Goal: Task Accomplishment & Management: Manage account settings

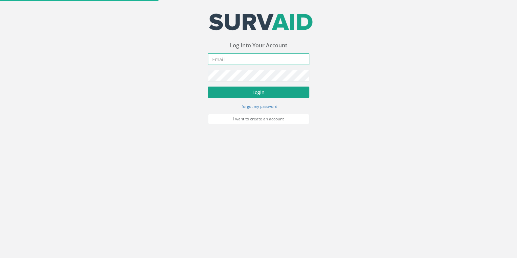
type input "[EMAIL_ADDRESS][DOMAIN_NAME]"
click at [273, 90] on button "Login" at bounding box center [258, 92] width 101 height 11
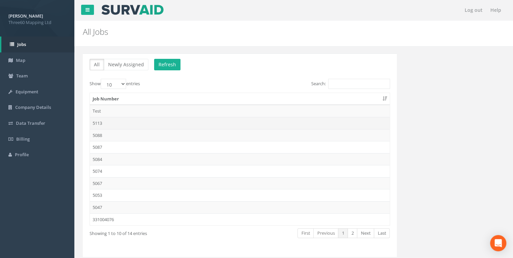
click at [100, 121] on td "5113" at bounding box center [240, 123] width 300 height 12
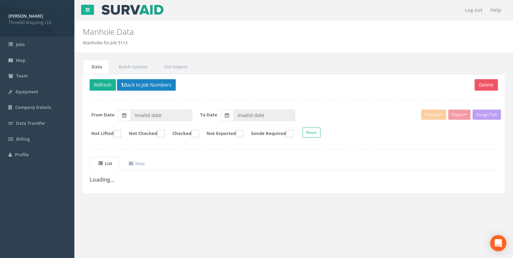
type input "[DATE]"
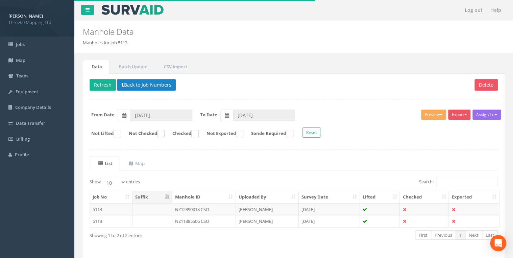
scroll to position [22, 0]
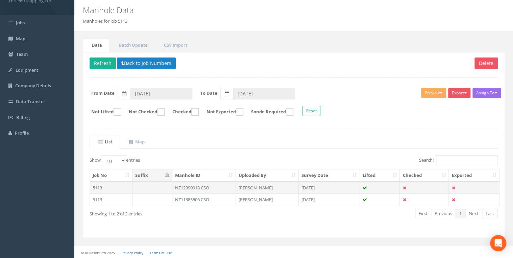
click at [189, 185] on td "NZ12390013 CSO" at bounding box center [204, 188] width 64 height 12
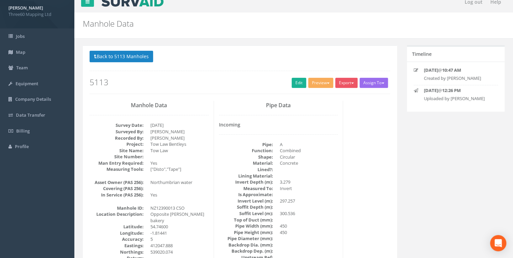
scroll to position [0, 0]
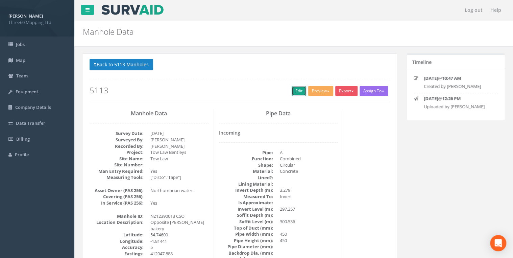
click at [293, 91] on link "Edit" at bounding box center [299, 91] width 15 height 10
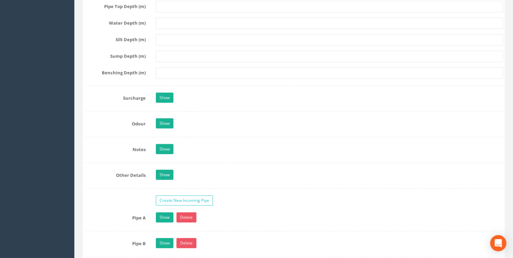
scroll to position [1009, 0]
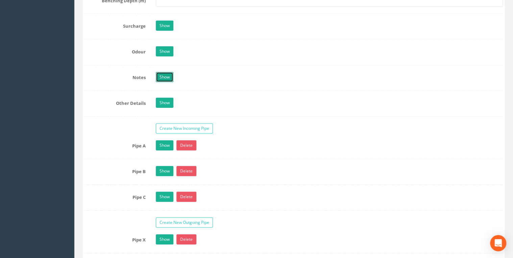
click at [162, 73] on link "Show" at bounding box center [165, 77] width 18 height 10
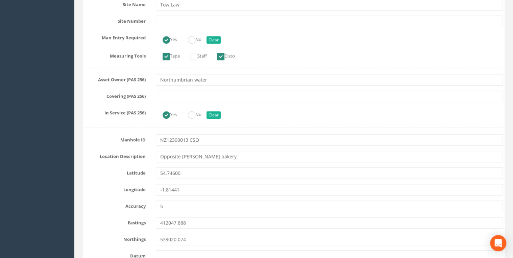
scroll to position [288, 0]
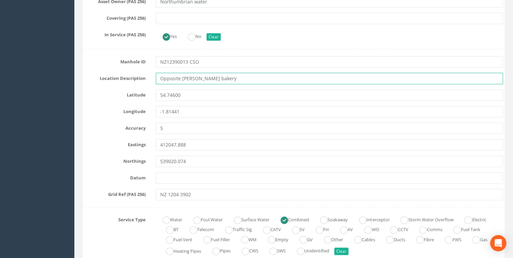
drag, startPoint x: 219, startPoint y: 77, endPoint x: 127, endPoint y: 84, distance: 92.5
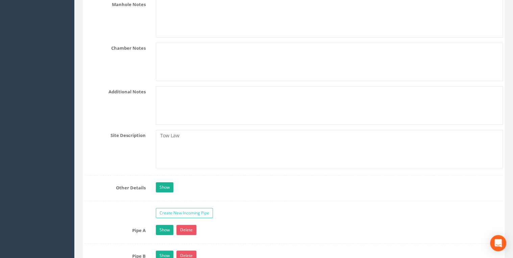
scroll to position [1154, 0]
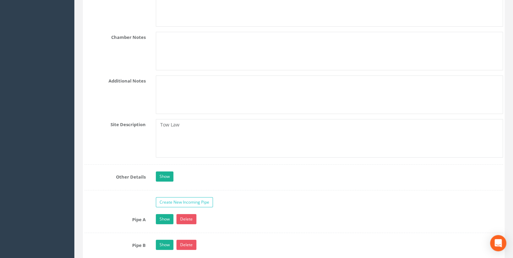
type input "Tow Law"
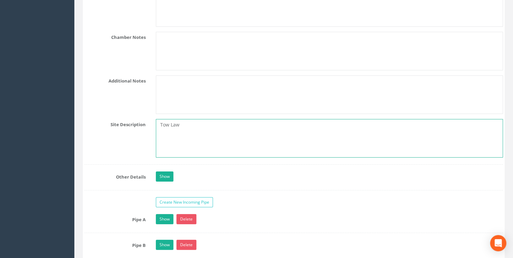
drag, startPoint x: 182, startPoint y: 122, endPoint x: 114, endPoint y: 123, distance: 67.6
click at [114, 123] on div "Site Description Tow Law" at bounding box center [293, 138] width 429 height 39
paste textarea "Opposite [PERSON_NAME] bakery"
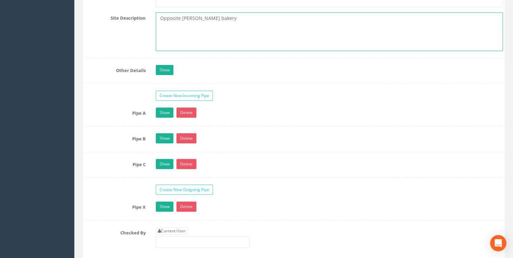
scroll to position [1298, 0]
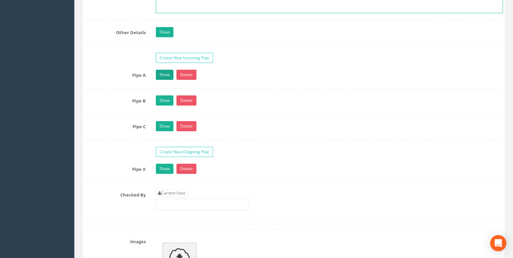
type textarea "Opposite [PERSON_NAME] bakery"
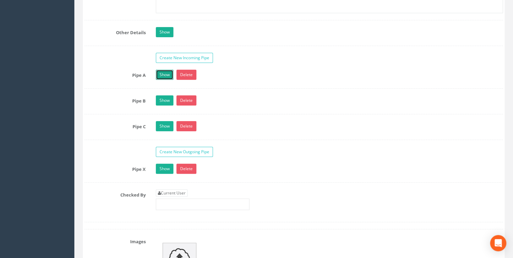
click at [160, 70] on link "Show" at bounding box center [165, 75] width 18 height 10
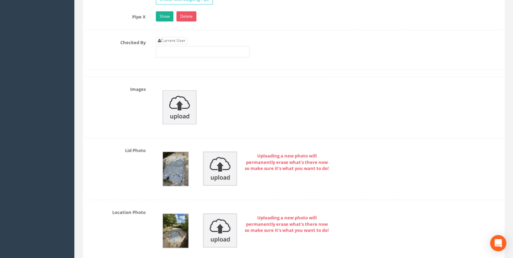
scroll to position [1839, 0]
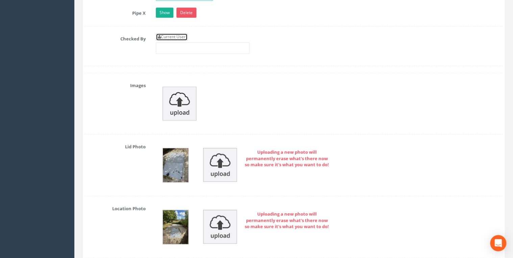
click at [171, 33] on link "Current User" at bounding box center [172, 36] width 32 height 7
type input "[PERSON_NAME]"
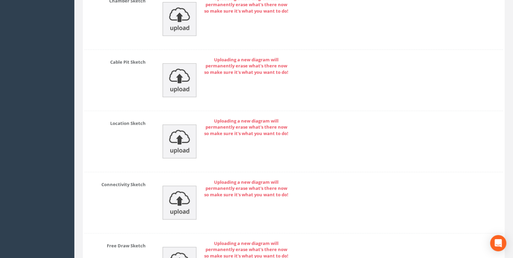
scroll to position [2925, 0]
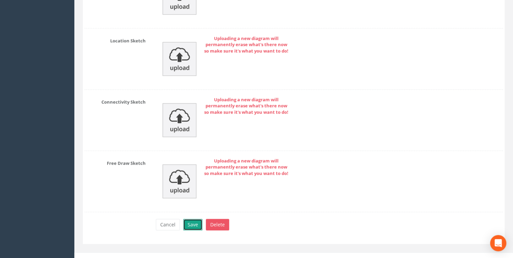
click at [194, 220] on button "Save" at bounding box center [192, 224] width 19 height 11
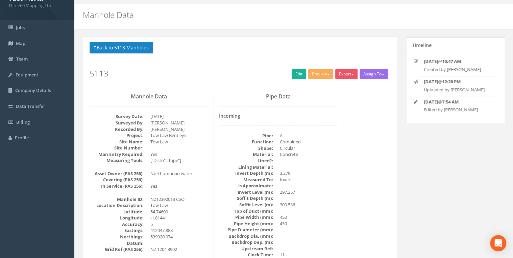
scroll to position [0, 0]
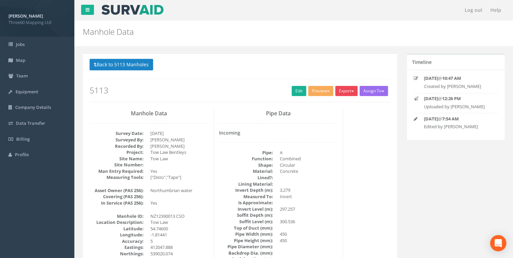
click at [348, 87] on button "Export" at bounding box center [346, 91] width 22 height 10
click at [330, 103] on link "360 Manhole" at bounding box center [332, 105] width 51 height 10
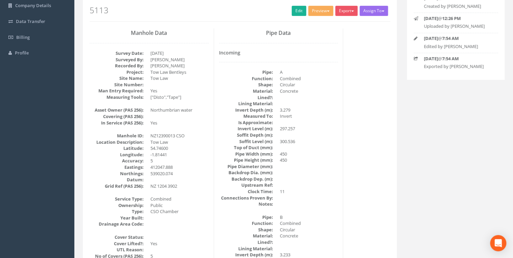
scroll to position [144, 0]
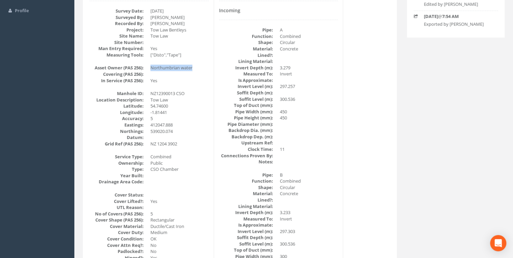
drag, startPoint x: 193, startPoint y: 68, endPoint x: 149, endPoint y: 66, distance: 43.6
click at [149, 66] on dl "Asset Owner (PAS 256): Northumbrian water Covering (PAS 256): In Service (PAS 2…" at bounding box center [149, 74] width 119 height 19
drag, startPoint x: 149, startPoint y: 66, endPoint x: 193, endPoint y: 92, distance: 51.3
click at [193, 92] on dd "NZ12390013 CSO" at bounding box center [179, 93] width 58 height 6
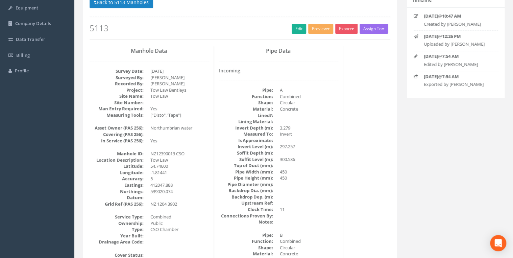
scroll to position [72, 0]
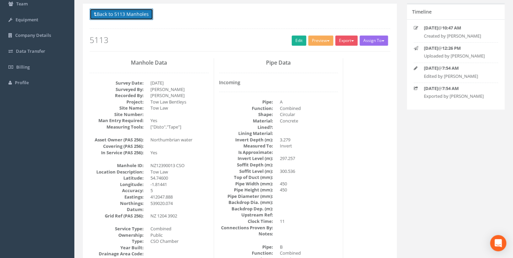
click at [149, 13] on button "Back to 5113 Manholes" at bounding box center [122, 13] width 64 height 11
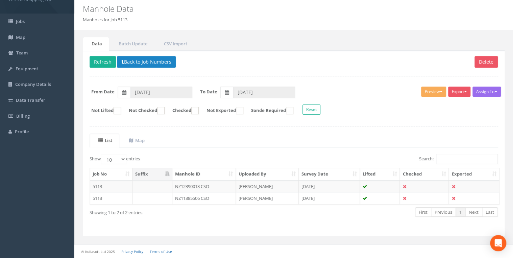
scroll to position [22, 0]
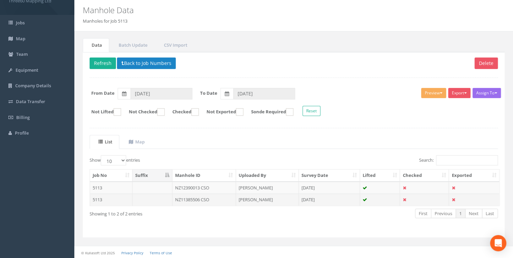
click at [208, 197] on td "NZ11385506 CSO" at bounding box center [204, 199] width 64 height 12
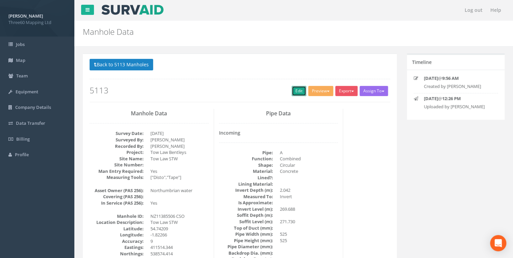
click at [292, 92] on link "Edit" at bounding box center [299, 91] width 15 height 10
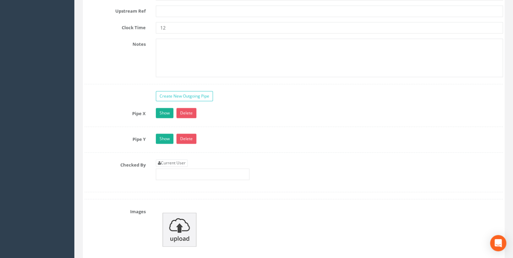
scroll to position [1695, 0]
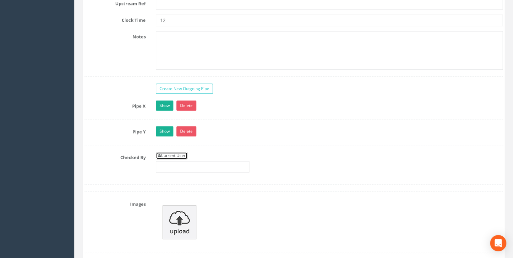
click at [176, 152] on link "Current User" at bounding box center [172, 155] width 32 height 7
type input "[PERSON_NAME]"
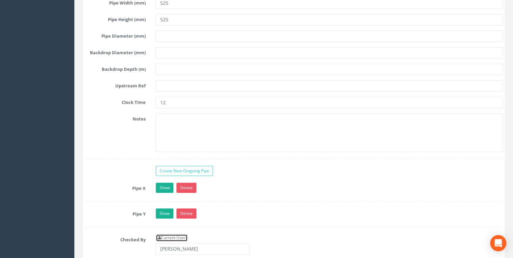
scroll to position [1601, 0]
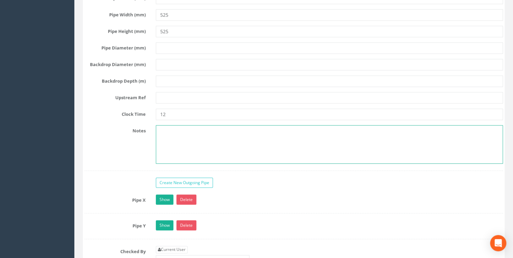
click at [189, 131] on textarea at bounding box center [329, 144] width 347 height 39
type textarea "Photo under Pipe B refers to electrical equipment."
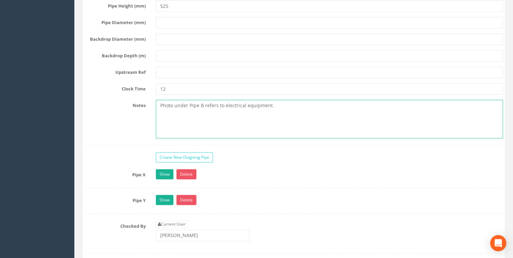
scroll to position [1709, 0]
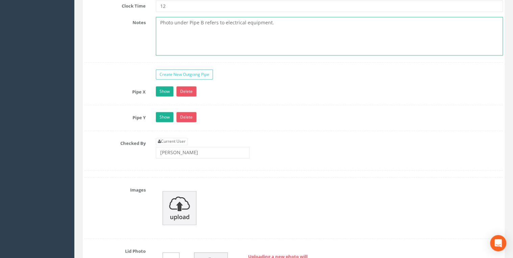
drag, startPoint x: 281, startPoint y: 20, endPoint x: 128, endPoint y: 22, distance: 152.8
click at [128, 22] on div "Notes Photo under Pipe B refers to electrical equipment." at bounding box center [293, 36] width 429 height 39
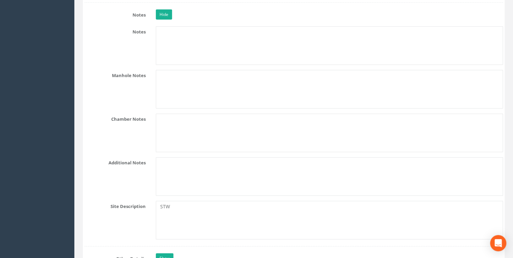
scroll to position [1060, 0]
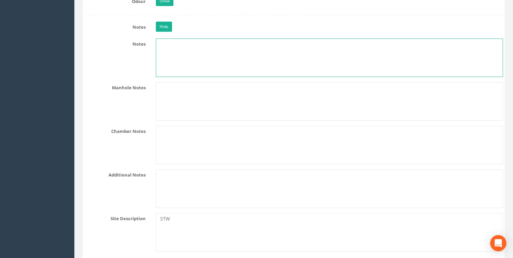
click at [180, 53] on textarea at bounding box center [329, 58] width 347 height 39
paste textarea "Photo under Pipe B refers to electrical equipment."
type textarea "Photo under Pipe B refers to electrical equipment."
drag, startPoint x: 278, startPoint y: 44, endPoint x: 129, endPoint y: 60, distance: 149.3
click at [129, 60] on div "Notes Photo under Pipe B refers to electrical equipment." at bounding box center [293, 58] width 429 height 39
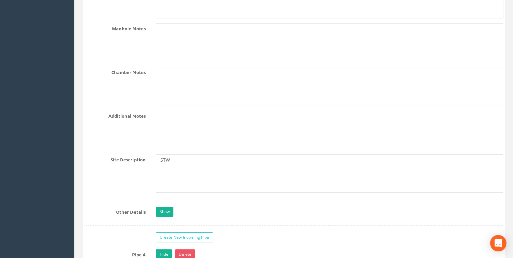
scroll to position [1204, 0]
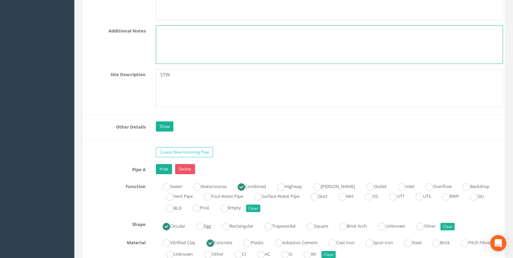
click at [177, 53] on textarea at bounding box center [329, 44] width 347 height 39
paste textarea "Photo under Pipe B refers to electrical equipment."
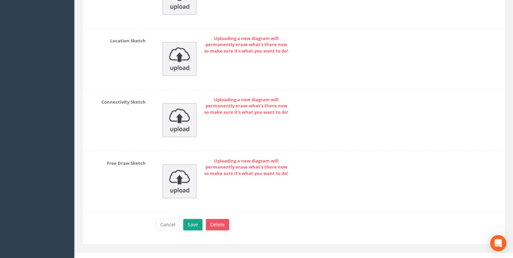
type textarea "Photo under Pipe B refers to electrical equipment."
click at [196, 219] on button "Save" at bounding box center [192, 224] width 19 height 11
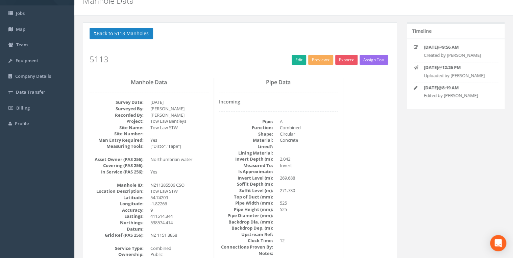
scroll to position [0, 0]
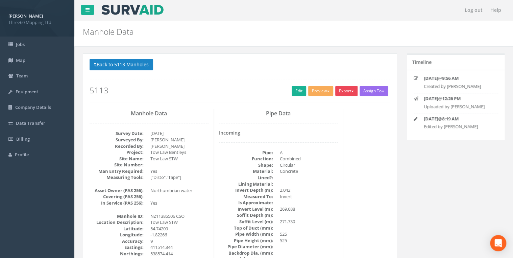
click at [345, 88] on button "Export" at bounding box center [346, 91] width 22 height 10
click at [334, 100] on link "360 Manhole" at bounding box center [332, 105] width 51 height 10
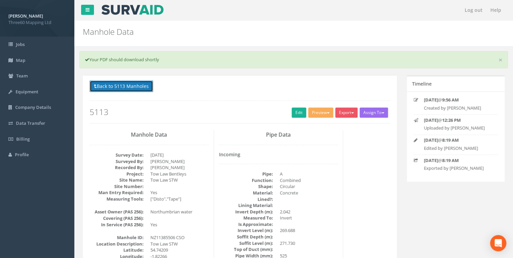
click at [150, 87] on button "Back to 5113 Manholes" at bounding box center [122, 85] width 64 height 11
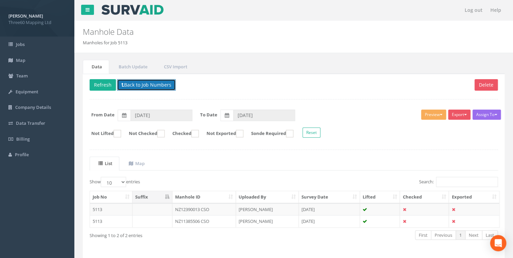
click at [142, 86] on button "Back to Job Numbers" at bounding box center [146, 84] width 59 height 11
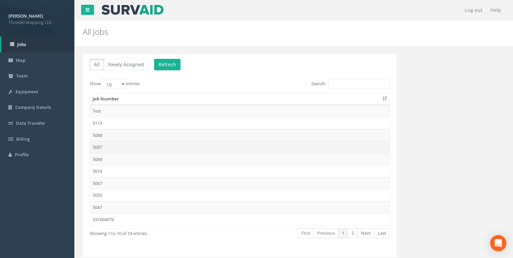
click at [101, 145] on td "5087" at bounding box center [240, 147] width 300 height 12
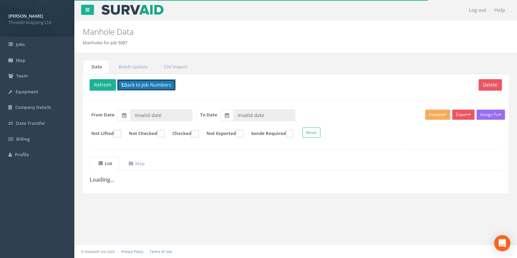
click at [137, 87] on button "Back to Job Numbers" at bounding box center [146, 84] width 59 height 11
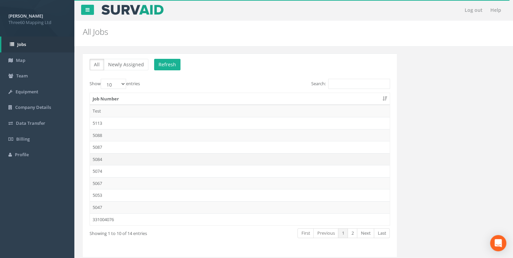
click at [99, 156] on td "5084" at bounding box center [240, 159] width 300 height 12
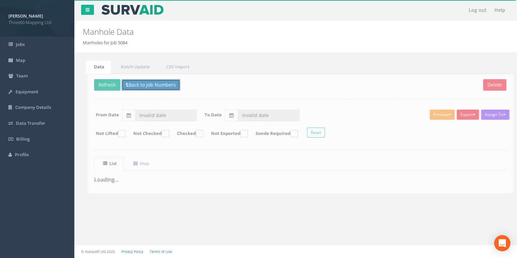
click at [131, 88] on button "Back to Job Numbers" at bounding box center [146, 84] width 59 height 11
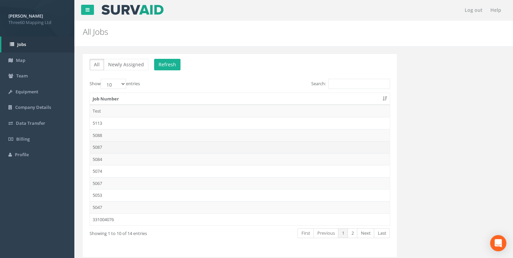
click at [102, 145] on td "5087" at bounding box center [240, 147] width 300 height 12
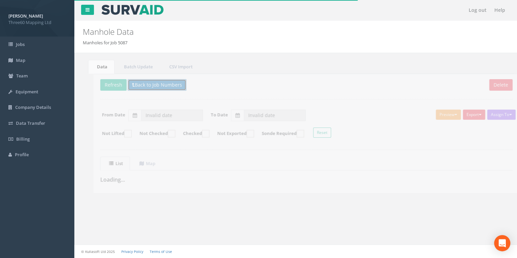
click at [128, 82] on button "Back to Job Numbers" at bounding box center [146, 84] width 59 height 11
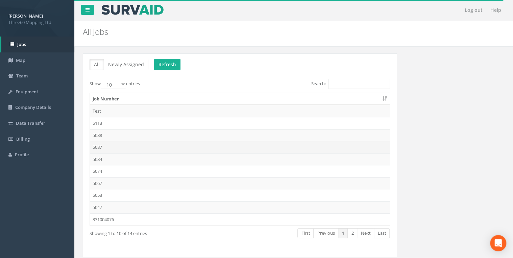
click at [97, 148] on td "5087" at bounding box center [240, 147] width 300 height 12
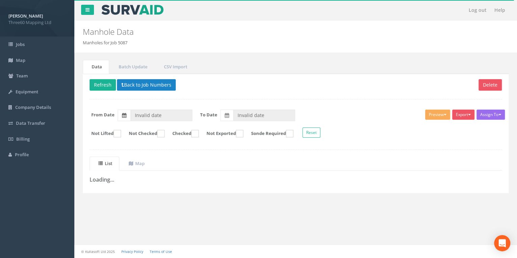
click at [127, 115] on label at bounding box center [124, 115] width 13 height 11
click at [130, 115] on input "Invalid date" at bounding box center [161, 115] width 62 height 11
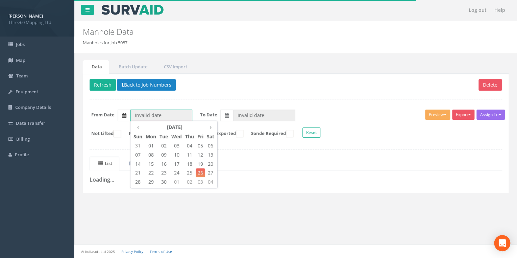
type input "[DATE]"
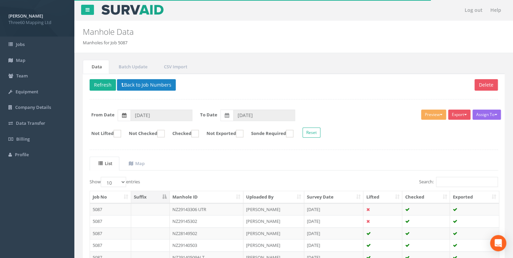
click at [123, 118] on label at bounding box center [124, 115] width 13 height 11
click at [130, 118] on input "[DATE]" at bounding box center [161, 115] width 62 height 11
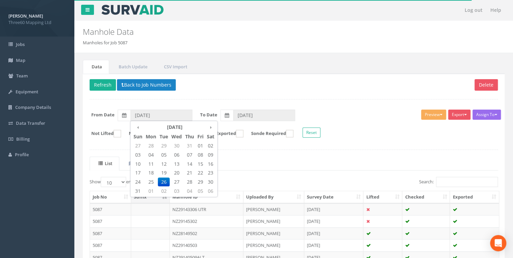
click at [266, 101] on div "Delete Refresh Back to Job Numbers Assign To No Companies Added Export 360 Manh…" at bounding box center [294, 215] width 422 height 282
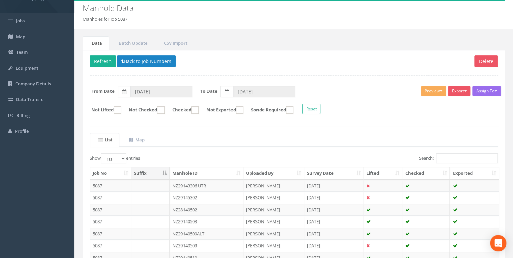
scroll to position [36, 0]
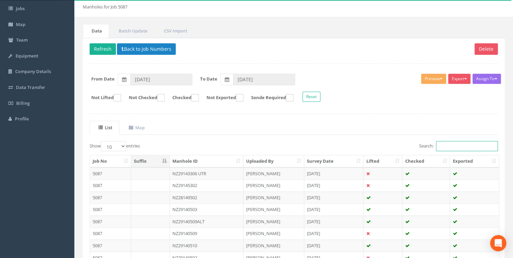
click at [452, 144] on input "Search:" at bounding box center [467, 146] width 62 height 10
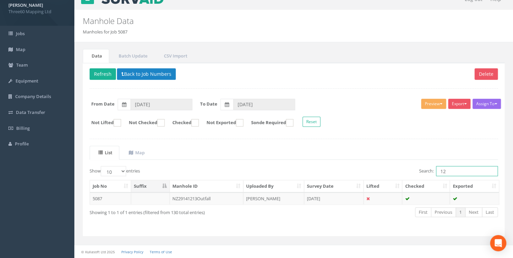
type input "1"
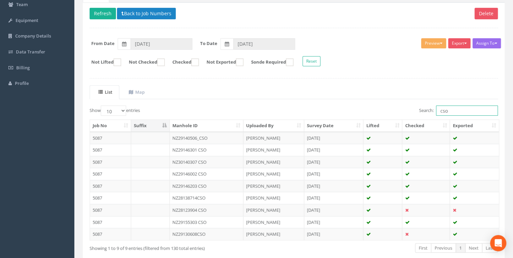
scroll to position [72, 0]
click at [462, 110] on input "cso" at bounding box center [467, 110] width 62 height 10
type input "c"
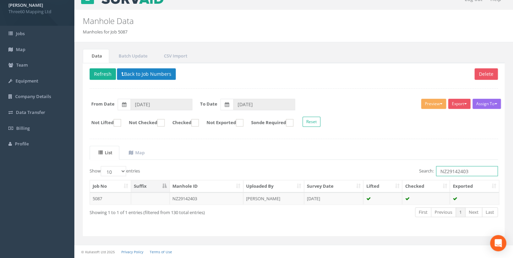
scroll to position [9, 0]
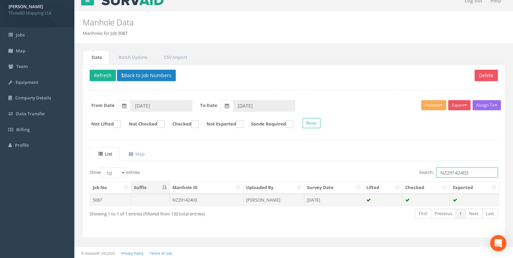
type input "NZ29142403"
click at [211, 197] on td "NZ29142403" at bounding box center [207, 200] width 74 height 12
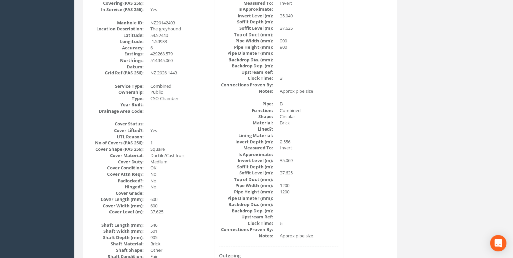
scroll to position [0, 0]
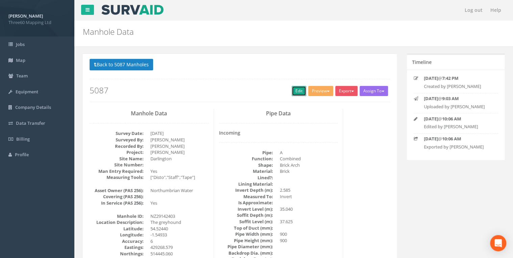
click at [295, 90] on link "Edit" at bounding box center [299, 91] width 15 height 10
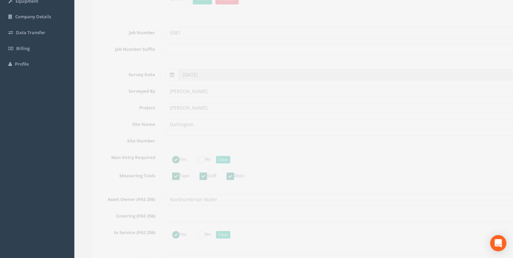
scroll to position [144, 0]
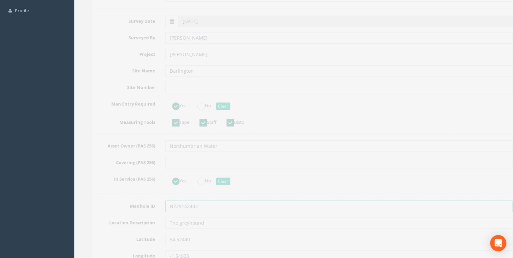
click at [205, 204] on input "NZ29142403" at bounding box center [329, 205] width 347 height 11
type input "NZ29142403 CSO"
click at [245, 157] on input "text" at bounding box center [329, 162] width 347 height 11
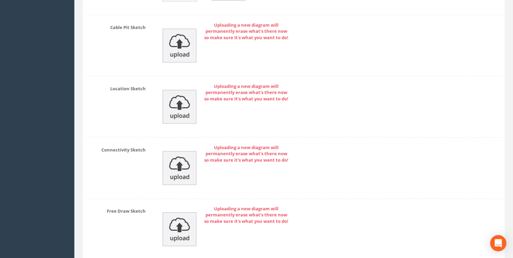
scroll to position [2299, 0]
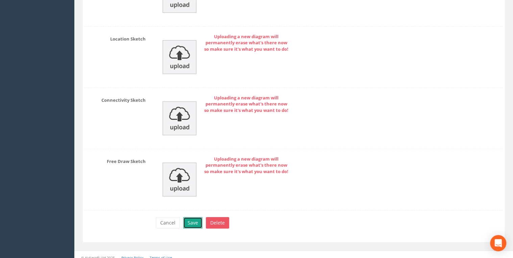
click at [192, 217] on button "Save" at bounding box center [192, 222] width 19 height 11
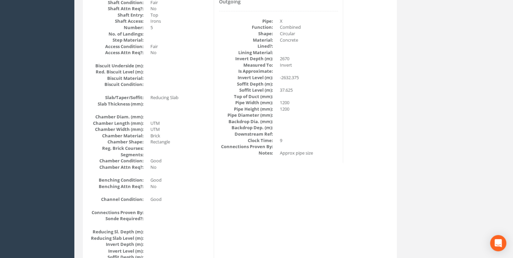
scroll to position [0, 0]
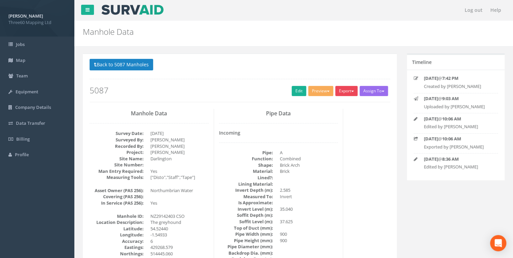
click at [343, 91] on button "Export" at bounding box center [346, 91] width 22 height 10
click at [330, 103] on link "360 Manhole" at bounding box center [332, 105] width 51 height 10
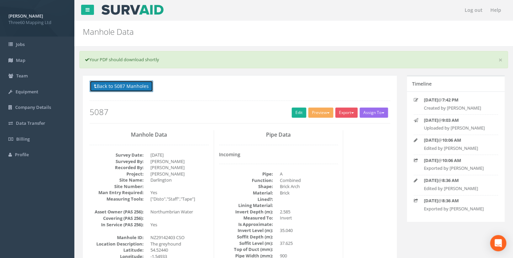
click at [138, 89] on button "Back to 5087 Manholes" at bounding box center [122, 85] width 64 height 11
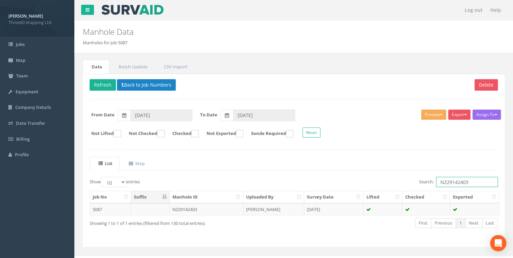
drag, startPoint x: 472, startPoint y: 179, endPoint x: 435, endPoint y: 178, distance: 36.2
click at [436, 178] on input "NZ29142403" at bounding box center [467, 182] width 62 height 10
click at [473, 181] on input "NZ29142403" at bounding box center [467, 182] width 62 height 10
type input "NZ29141510"
click at [205, 209] on td "NZ29141510" at bounding box center [207, 209] width 74 height 12
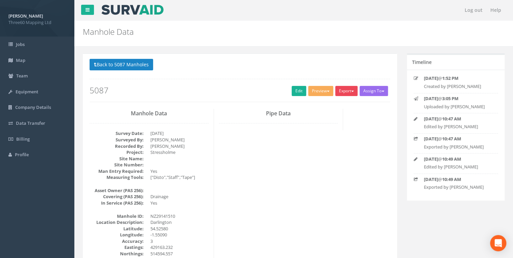
click at [344, 91] on button "Export" at bounding box center [346, 91] width 22 height 10
click at [332, 103] on link "360 Manhole" at bounding box center [332, 105] width 51 height 10
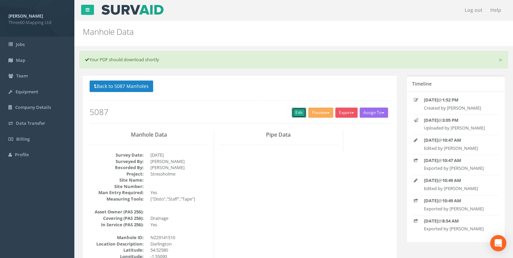
click at [300, 112] on link "Edit" at bounding box center [299, 113] width 15 height 10
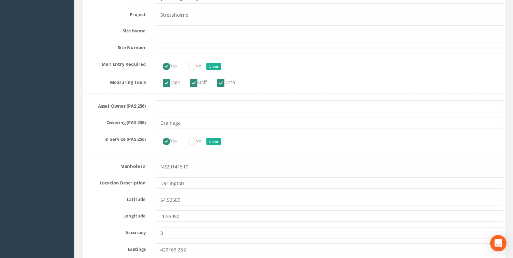
scroll to position [252, 0]
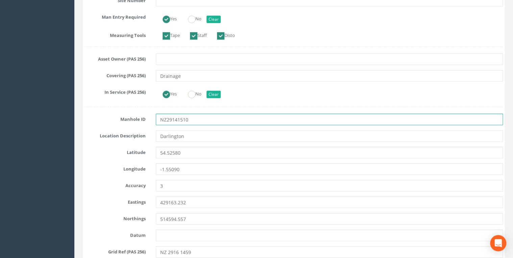
click at [201, 116] on input "NZ29141510" at bounding box center [329, 119] width 347 height 11
type input "NZ29141510 CSO"
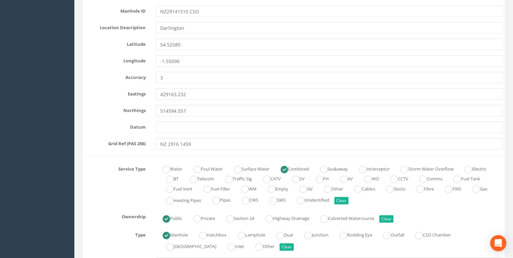
scroll to position [469, 0]
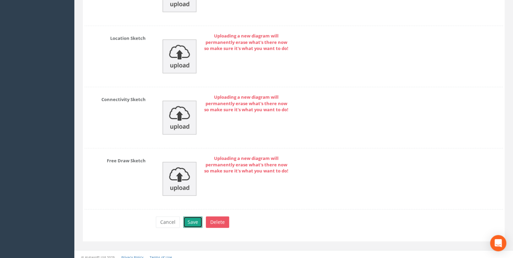
click at [200, 218] on button "Save" at bounding box center [192, 221] width 19 height 11
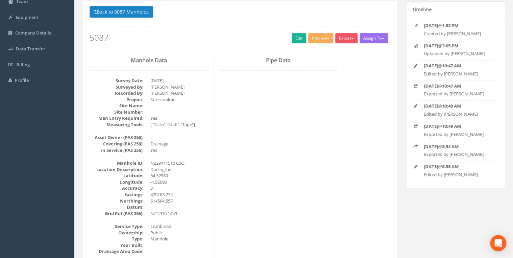
scroll to position [0, 0]
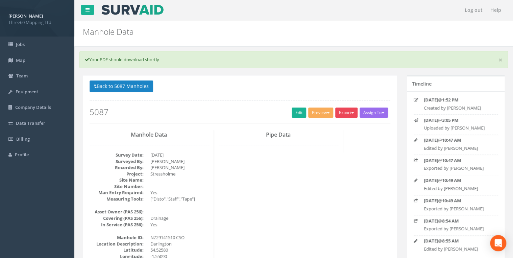
click at [348, 113] on button "Export" at bounding box center [346, 113] width 22 height 10
click at [329, 125] on link "360 Manhole" at bounding box center [332, 126] width 51 height 10
click at [138, 83] on button "Back to 5087 Manholes" at bounding box center [122, 85] width 64 height 11
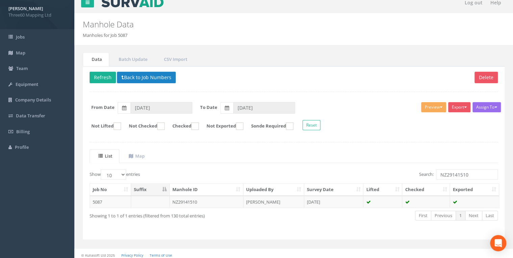
scroll to position [9, 0]
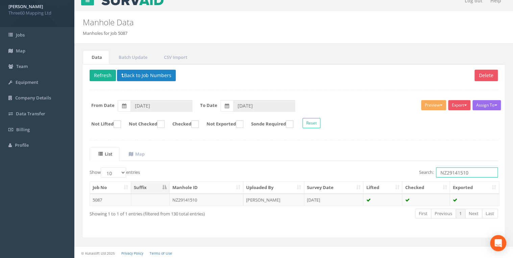
drag, startPoint x: 471, startPoint y: 169, endPoint x: 450, endPoint y: 171, distance: 20.8
click at [450, 171] on input "NZ29141510" at bounding box center [467, 172] width 62 height 10
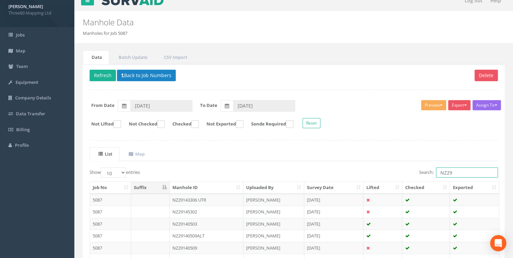
click at [460, 168] on input "NZ29" at bounding box center [467, 172] width 62 height 10
type input "N"
type input "1"
click at [245, 105] on input "[DATE]" at bounding box center [264, 105] width 62 height 11
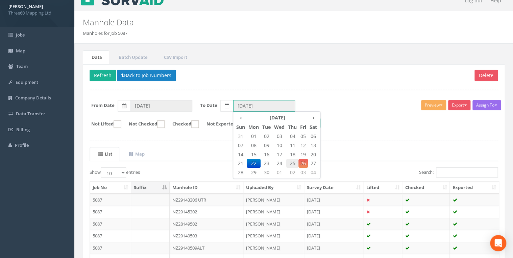
click at [292, 162] on span "25" at bounding box center [292, 163] width 12 height 9
type input "[DATE]"
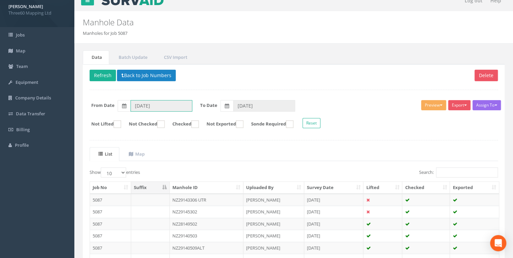
click at [162, 100] on input "[DATE]" at bounding box center [161, 105] width 62 height 11
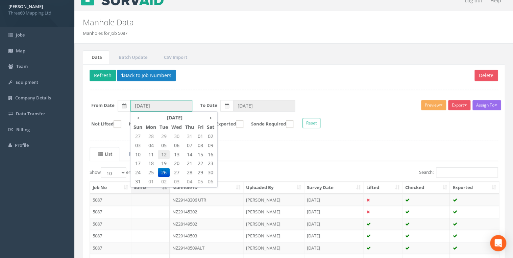
click at [164, 154] on span "12" at bounding box center [164, 154] width 12 height 9
type input "[DATE]"
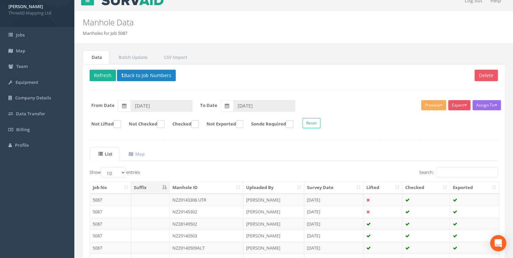
click at [224, 152] on ul "List Map" at bounding box center [294, 154] width 408 height 14
click at [455, 170] on input "Search:" at bounding box center [467, 172] width 62 height 10
type input "1"
click at [150, 70] on button "Back to Job Numbers" at bounding box center [146, 75] width 59 height 11
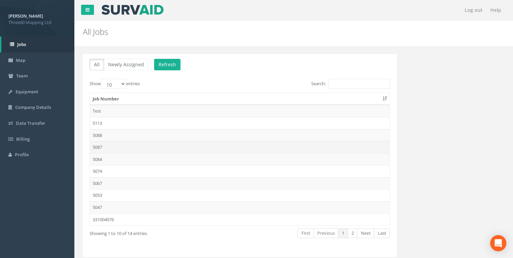
click at [100, 146] on td "5087" at bounding box center [240, 147] width 300 height 12
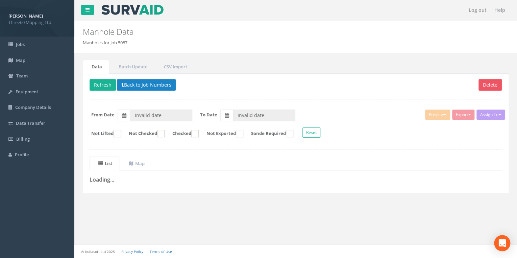
type input "[DATE]"
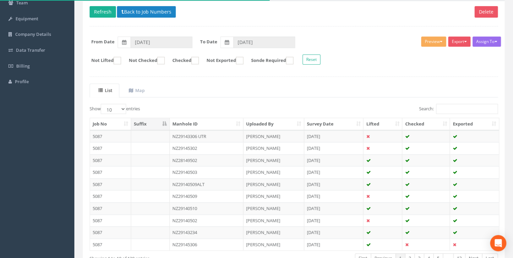
scroll to position [117, 0]
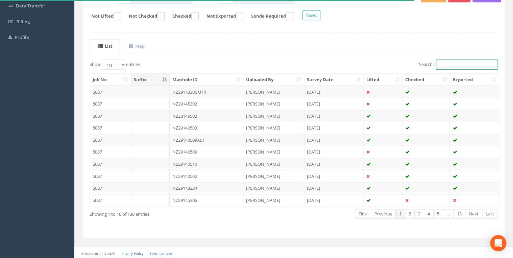
click at [451, 66] on input "Search:" at bounding box center [467, 65] width 62 height 10
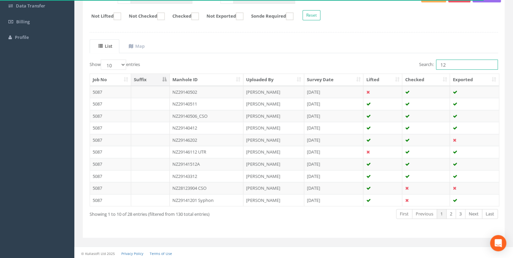
type input "1"
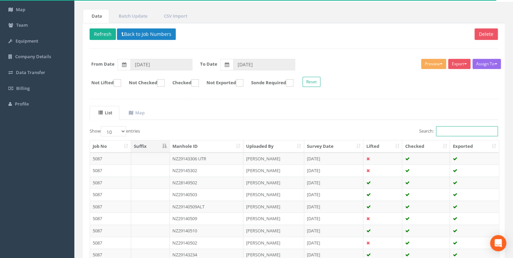
scroll to position [0, 0]
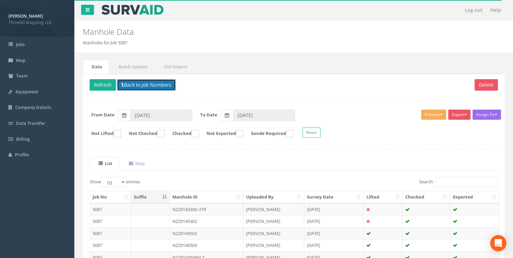
click at [143, 86] on button "Back to Job Numbers" at bounding box center [146, 84] width 59 height 11
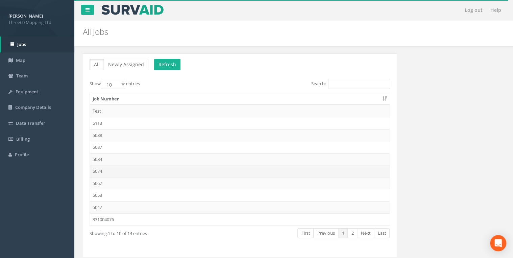
click at [103, 170] on td "5074" at bounding box center [240, 171] width 300 height 12
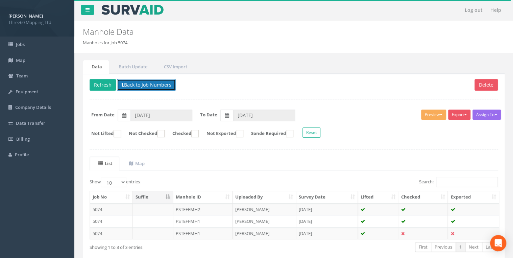
click at [129, 84] on button "Back to Job Numbers" at bounding box center [146, 84] width 59 height 11
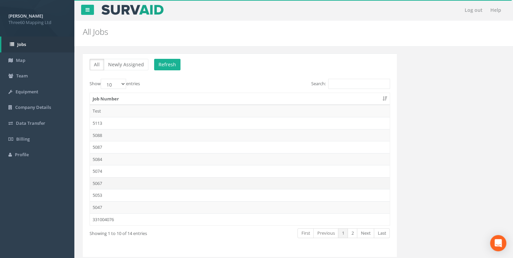
click at [104, 183] on td "5067" at bounding box center [240, 183] width 300 height 12
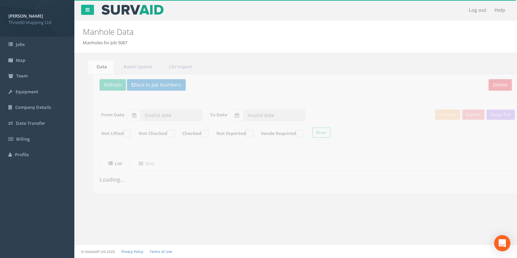
type input "[DATE]"
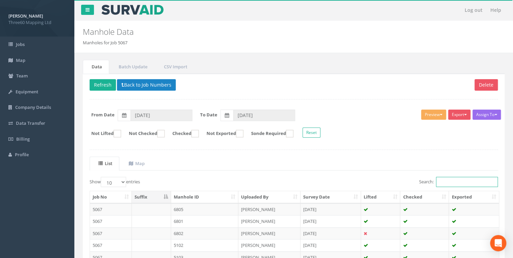
click at [453, 179] on input "Search:" at bounding box center [467, 182] width 62 height 10
type input "1"
click at [132, 89] on button "Back to Job Numbers" at bounding box center [146, 84] width 59 height 11
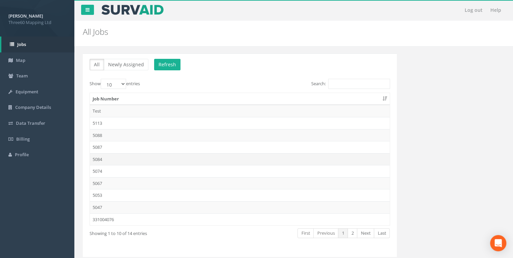
click at [99, 164] on td "5084" at bounding box center [240, 159] width 300 height 12
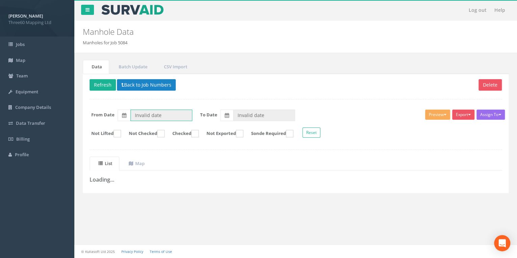
click at [157, 111] on input "Invalid date" at bounding box center [161, 115] width 62 height 11
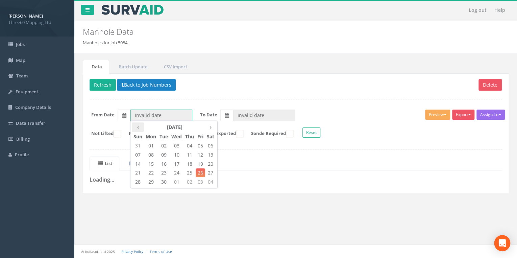
click at [140, 126] on th "‹" at bounding box center [138, 126] width 12 height 9
click at [164, 161] on span "12" at bounding box center [164, 164] width 12 height 9
type input "[DATE]"
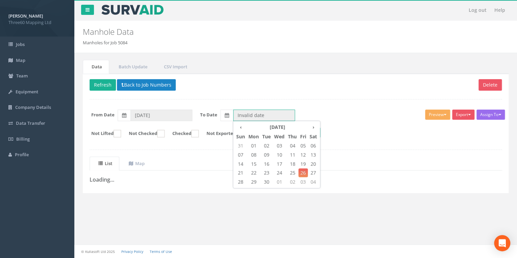
click at [261, 118] on input "Invalid date" at bounding box center [264, 115] width 62 height 11
click at [281, 161] on span "17" at bounding box center [279, 164] width 14 height 9
type input "[DATE]"
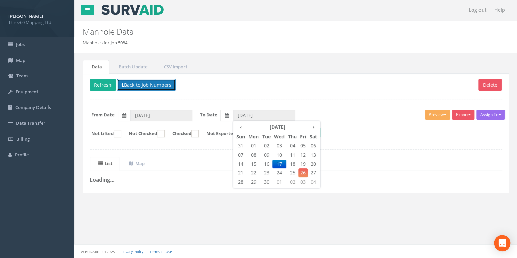
click at [158, 83] on button "Back to Job Numbers" at bounding box center [146, 84] width 59 height 11
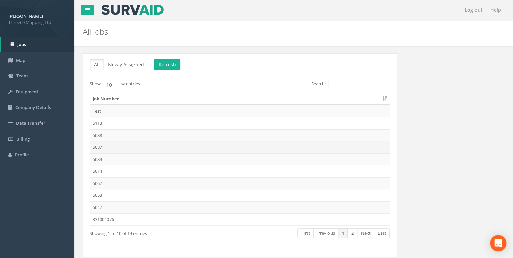
click at [104, 143] on td "5087" at bounding box center [240, 147] width 300 height 12
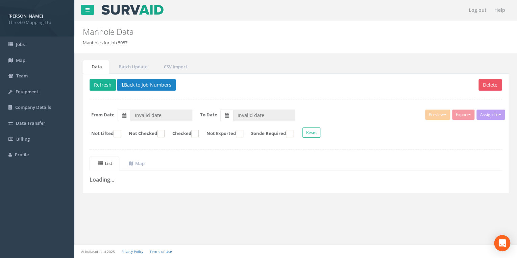
type input "[DATE]"
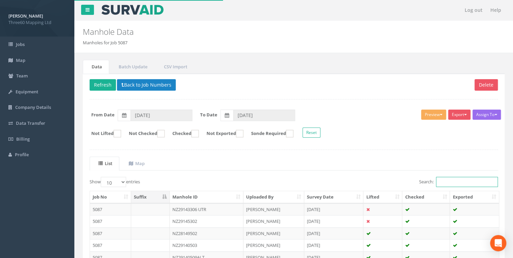
click at [437, 179] on input "Search:" at bounding box center [467, 182] width 62 height 10
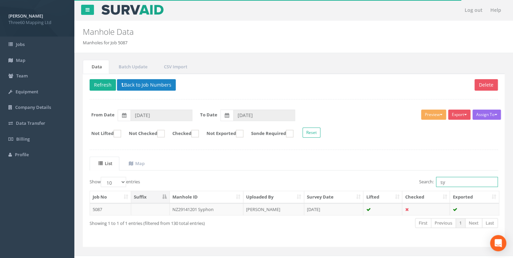
type input "sy"
click at [265, 115] on input "[DATE]" at bounding box center [264, 115] width 62 height 11
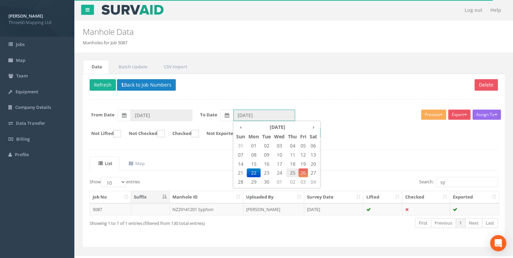
click at [296, 170] on span "25" at bounding box center [292, 172] width 12 height 9
type input "[DATE]"
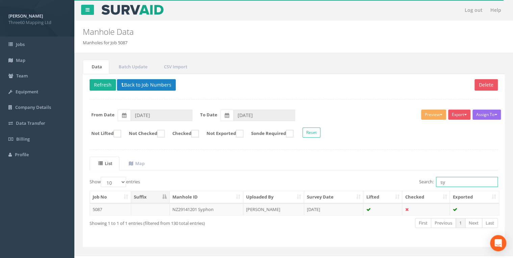
click at [454, 181] on input "sy" at bounding box center [467, 182] width 62 height 10
type input "syphon"
